Goal: Transaction & Acquisition: Purchase product/service

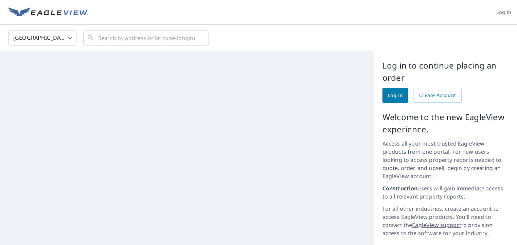
click at [382, 95] on link "Log in" at bounding box center [395, 95] width 26 height 15
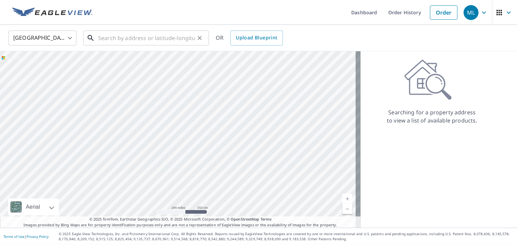
click at [123, 38] on input "text" at bounding box center [146, 38] width 97 height 19
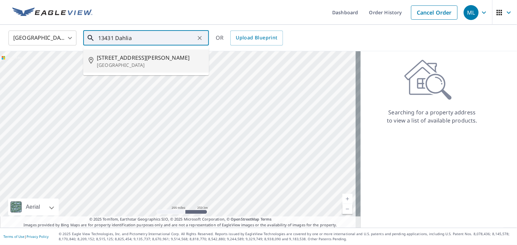
click at [122, 60] on span "[STREET_ADDRESS][PERSON_NAME]" at bounding box center [150, 58] width 107 height 8
type input "[STREET_ADDRESS][PERSON_NAME]"
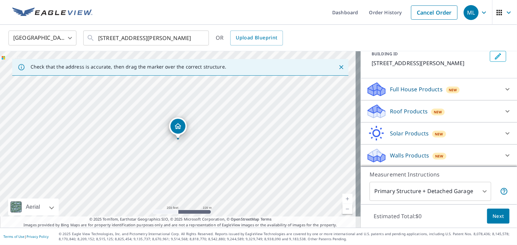
scroll to position [51, 0]
click at [391, 111] on p "Roof Products" at bounding box center [409, 111] width 38 height 8
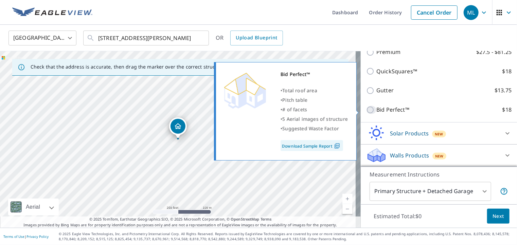
click at [366, 110] on input "Bid Perfect™ $18" at bounding box center [371, 110] width 10 height 8
checkbox input "true"
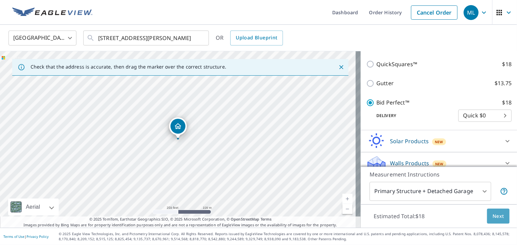
click at [492, 218] on span "Next" at bounding box center [498, 216] width 12 height 8
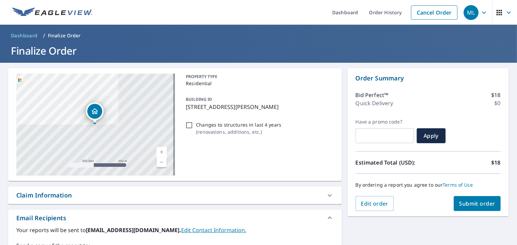
click at [474, 204] on span "Submit order" at bounding box center [477, 203] width 36 height 7
